Goal: Information Seeking & Learning: Learn about a topic

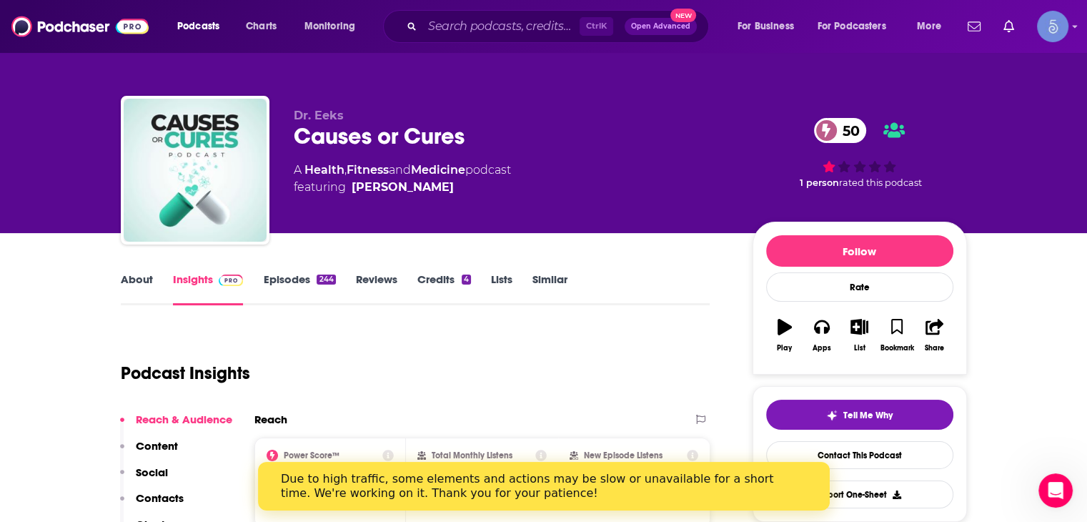
click at [502, 6] on div "Podcasts Charts Monitoring Ctrl K Open Advanced New For Business For Podcasters…" at bounding box center [543, 26] width 1087 height 53
click at [497, 17] on input "Search podcasts, credits, & more..." at bounding box center [500, 26] width 157 height 23
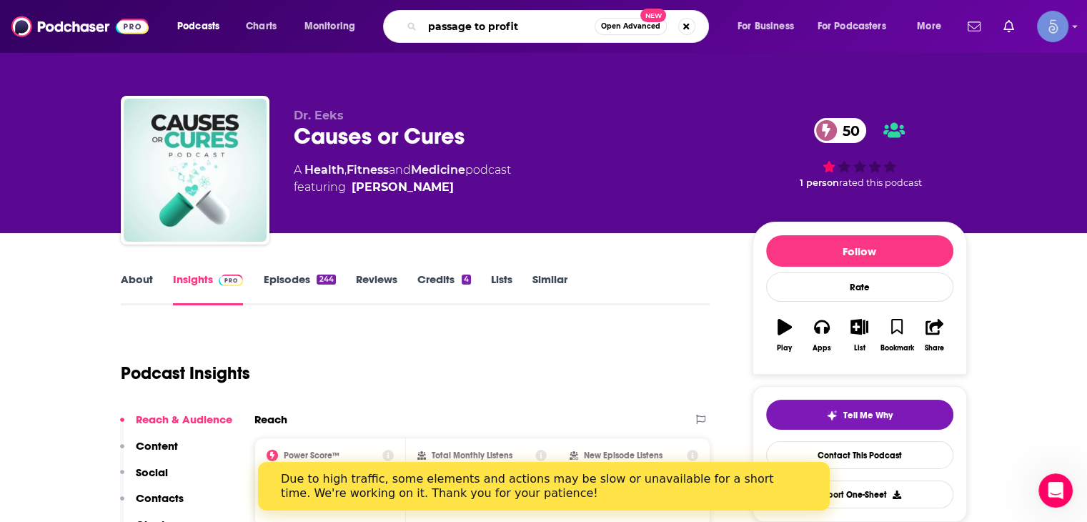
type input "passage to profit"
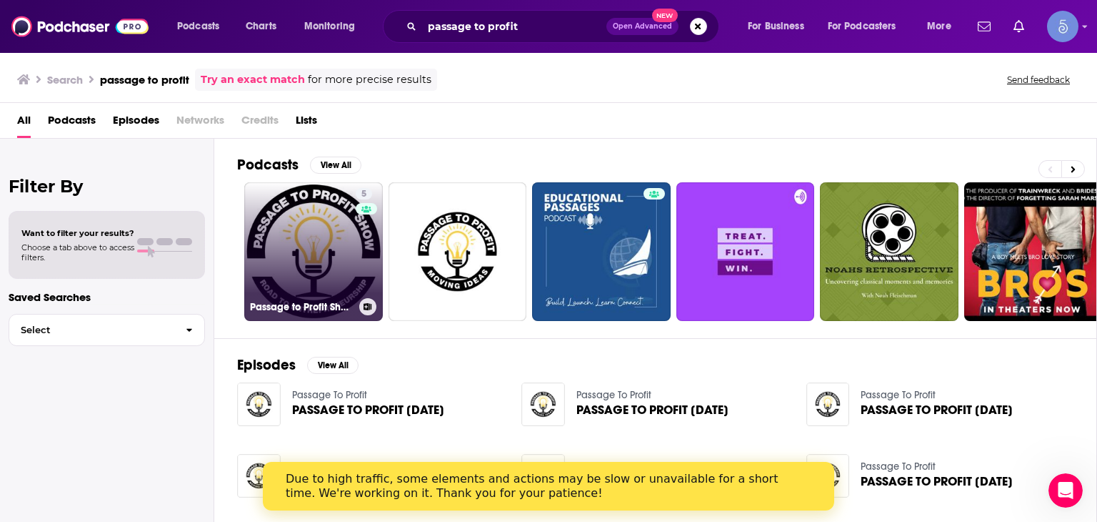
click at [334, 265] on link "5 Passage to Profit Show - Road to Entrepreneurship" at bounding box center [313, 251] width 139 height 139
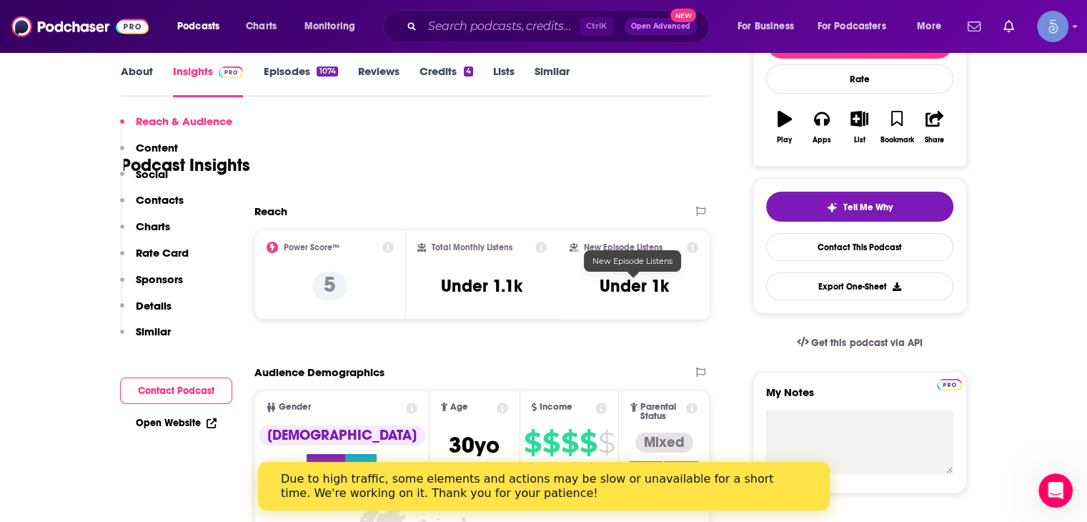
scroll to position [357, 0]
